Goal: Connect with others: Connect with others

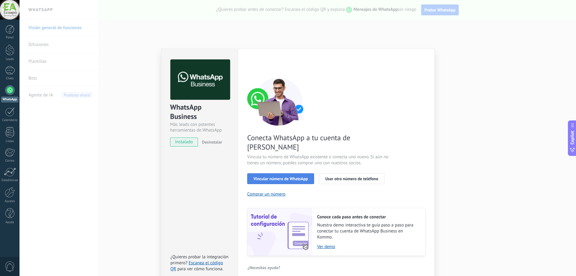
click at [260, 176] on span "Vincular número de WhatsApp" at bounding box center [281, 178] width 54 height 4
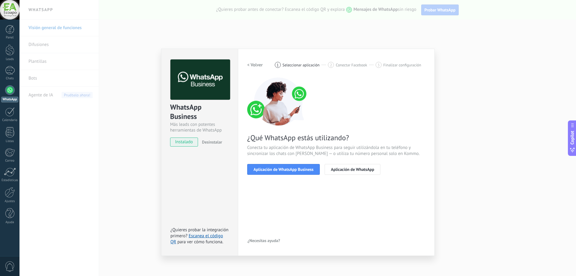
click at [260, 170] on span "Aplicación de WhatsApp Business" at bounding box center [284, 169] width 60 height 4
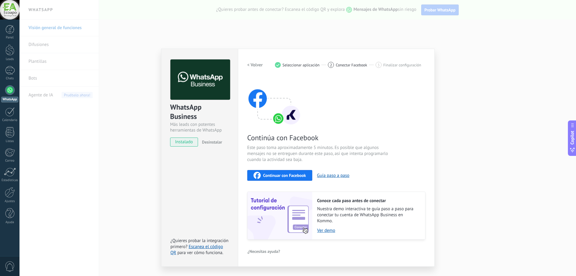
click at [259, 174] on icon "button" at bounding box center [257, 175] width 7 height 7
click at [335, 30] on div "WhatsApp Business Más leads con potentes herramientas de WhatsApp instalado Des…" at bounding box center [298, 138] width 557 height 276
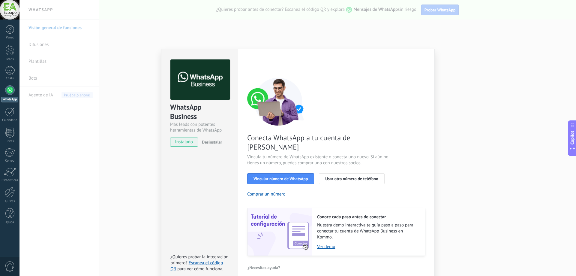
click at [462, 107] on div "WhatsApp Business Más leads con potentes herramientas de WhatsApp instalado Des…" at bounding box center [298, 138] width 557 height 276
